Goal: Task Accomplishment & Management: Use online tool/utility

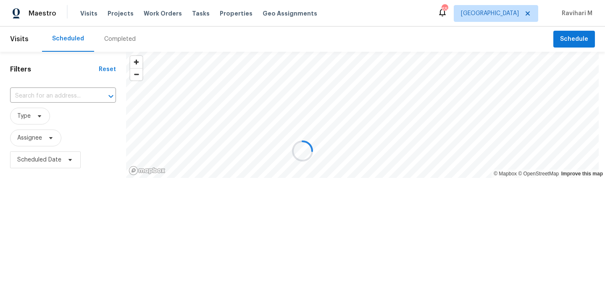
click at [506, 11] on div at bounding box center [302, 151] width 605 height 302
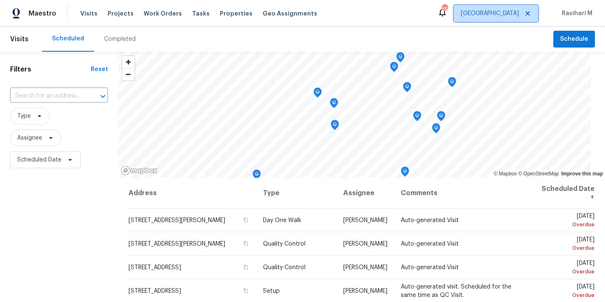
click at [513, 18] on span "[GEOGRAPHIC_DATA]" at bounding box center [496, 13] width 84 height 17
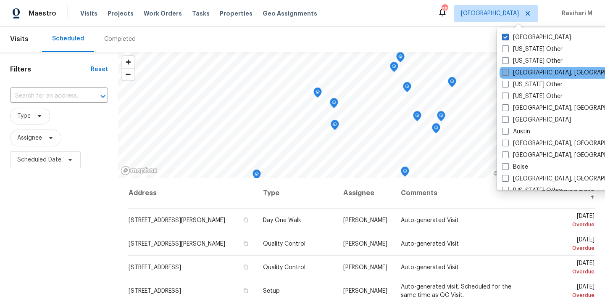
click at [506, 72] on span at bounding box center [505, 72] width 7 height 7
click at [506, 72] on input "[GEOGRAPHIC_DATA], [GEOGRAPHIC_DATA]" at bounding box center [504, 71] width 5 height 5
checkbox input "true"
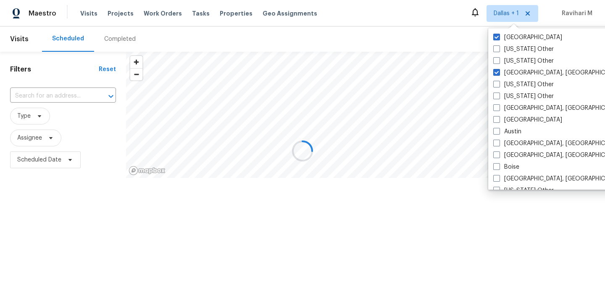
click at [120, 44] on div at bounding box center [302, 151] width 605 height 302
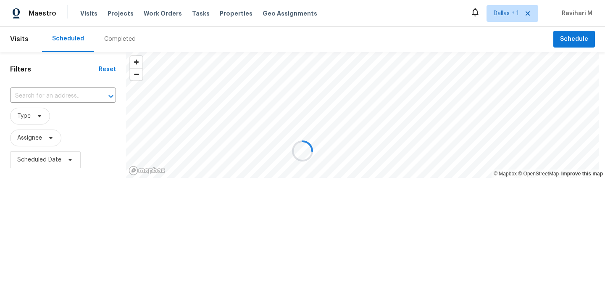
click at [120, 44] on div at bounding box center [302, 151] width 605 height 302
click at [123, 37] on div at bounding box center [302, 151] width 605 height 302
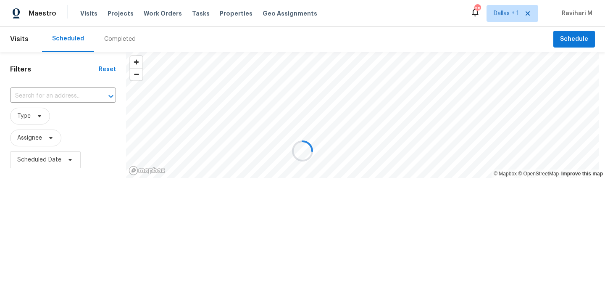
click at [123, 37] on div at bounding box center [302, 151] width 605 height 302
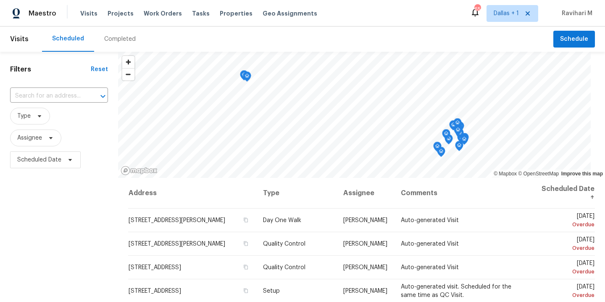
click at [123, 37] on div "Completed" at bounding box center [120, 39] width 32 height 8
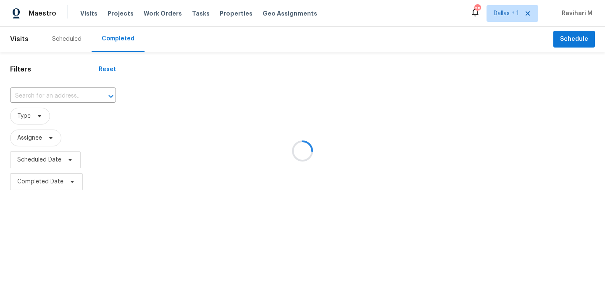
click at [35, 92] on div at bounding box center [302, 151] width 605 height 302
click at [36, 95] on div at bounding box center [302, 151] width 605 height 302
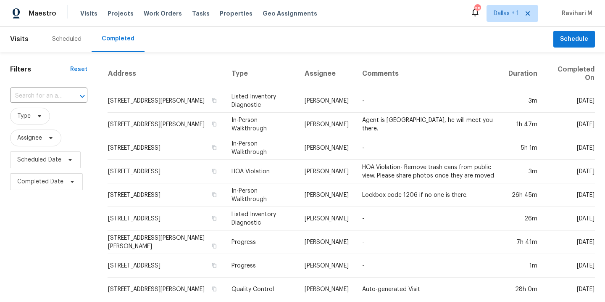
click at [36, 95] on input "text" at bounding box center [37, 96] width 54 height 13
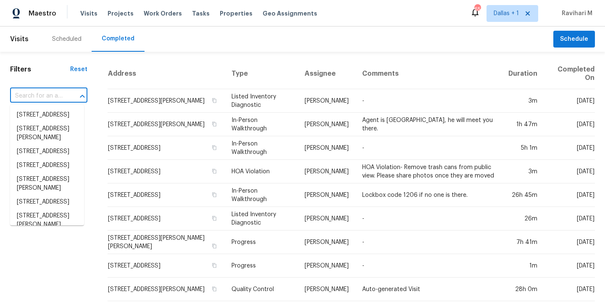
click at [36, 95] on input "text" at bounding box center [37, 96] width 54 height 13
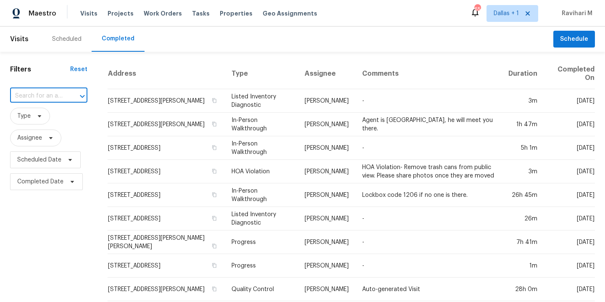
click at [36, 95] on input "text" at bounding box center [37, 96] width 54 height 13
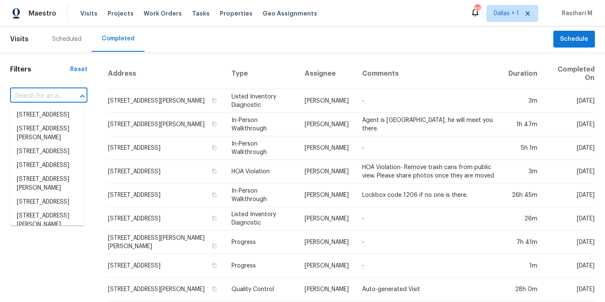
paste input "[STREET_ADDRESS]"
type input "[STREET_ADDRESS]"
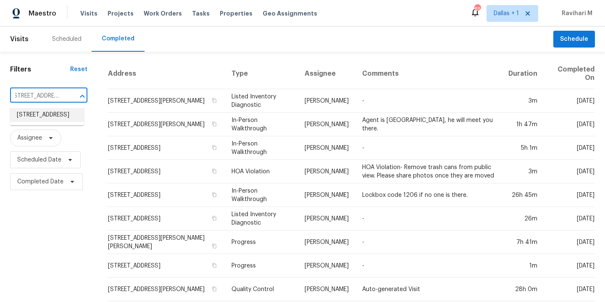
click at [46, 117] on li "[STREET_ADDRESS]" at bounding box center [47, 115] width 74 height 14
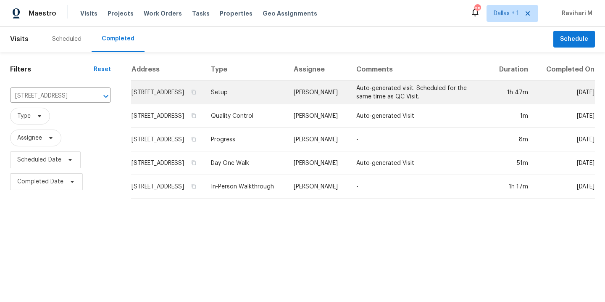
click at [275, 101] on td "Setup" at bounding box center [245, 93] width 83 height 24
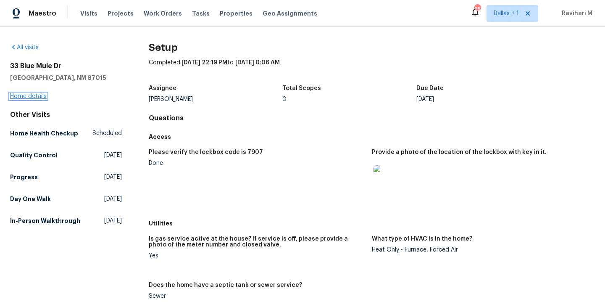
click at [31, 99] on link "Home details" at bounding box center [28, 96] width 37 height 6
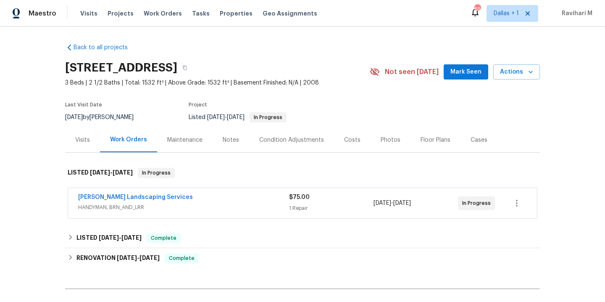
click at [149, 18] on div "Visits Projects Work Orders Tasks Properties Geo Assignments" at bounding box center [203, 13] width 247 height 17
click at [153, 11] on span "Work Orders" at bounding box center [163, 13] width 38 height 8
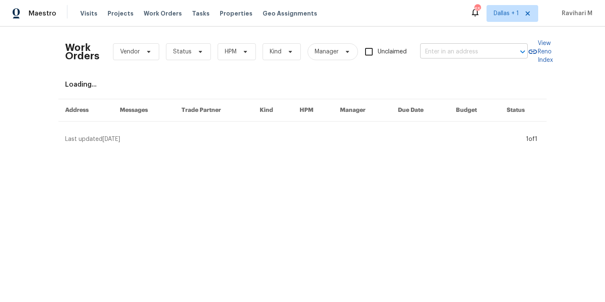
click at [450, 50] on input "text" at bounding box center [462, 51] width 84 height 13
paste input "Team Discussion"
type input "Team Discussion"
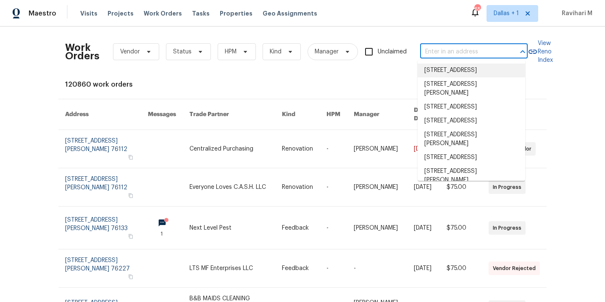
click at [458, 54] on input "text" at bounding box center [462, 51] width 84 height 13
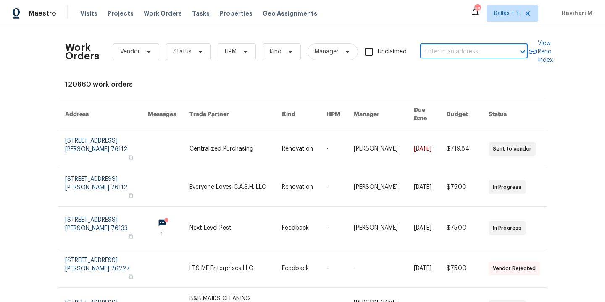
paste input "[STREET_ADDRESS]"
type input "[STREET_ADDRESS]"
click at [458, 74] on li "[STREET_ADDRESS]" at bounding box center [472, 70] width 108 height 14
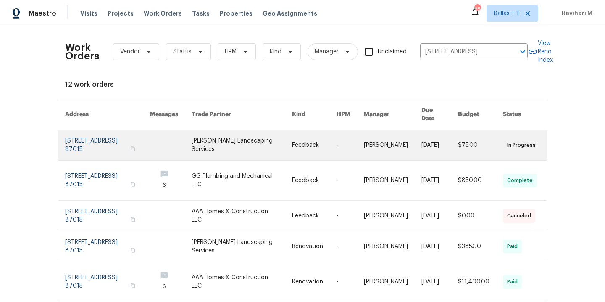
click at [242, 141] on link at bounding box center [242, 145] width 100 height 30
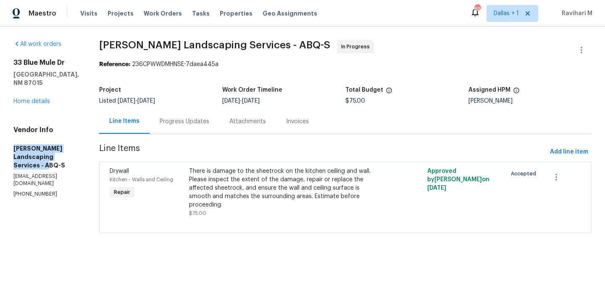
drag, startPoint x: 13, startPoint y: 140, endPoint x: 67, endPoint y: 151, distance: 54.9
click at [68, 151] on h5 "[PERSON_NAME] Landscaping Services - ABQ-S" at bounding box center [46, 156] width 66 height 25
